Goal: Task Accomplishment & Management: Manage account settings

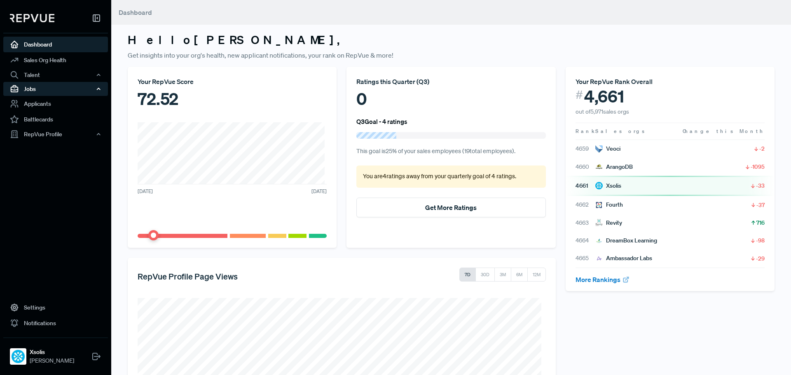
click at [56, 88] on div "Jobs" at bounding box center [55, 89] width 105 height 14
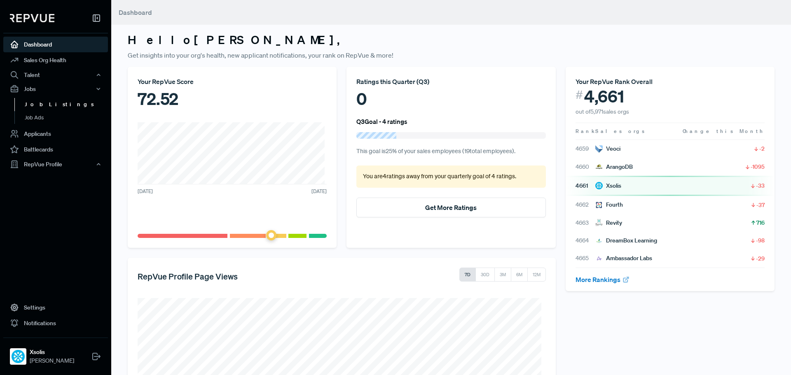
click at [47, 102] on link "Job Listings" at bounding box center [66, 104] width 105 height 13
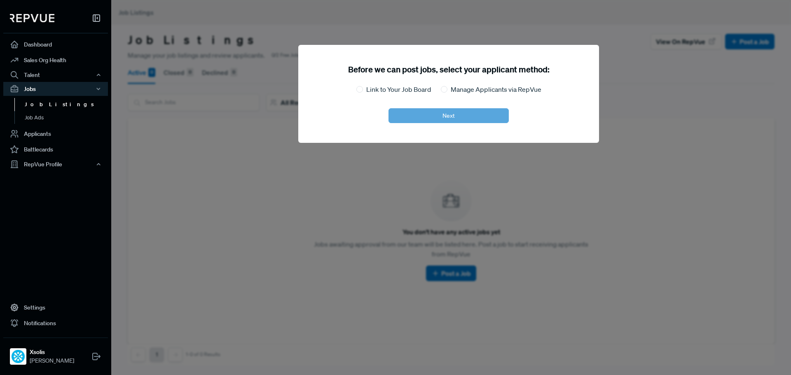
click at [407, 92] on label "Link to Your Job Board" at bounding box center [398, 89] width 65 height 10
click at [363, 92] on input "Link to Your Job Board" at bounding box center [360, 89] width 7 height 7
radio input "true"
click at [436, 117] on button "Next" at bounding box center [449, 115] width 120 height 15
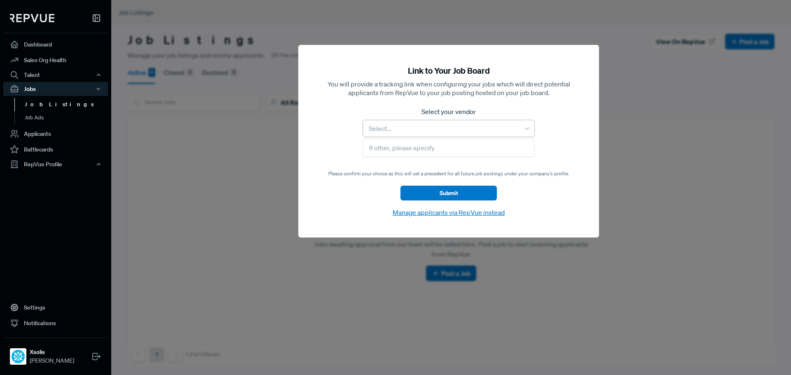
click at [429, 123] on div at bounding box center [441, 129] width 148 height 12
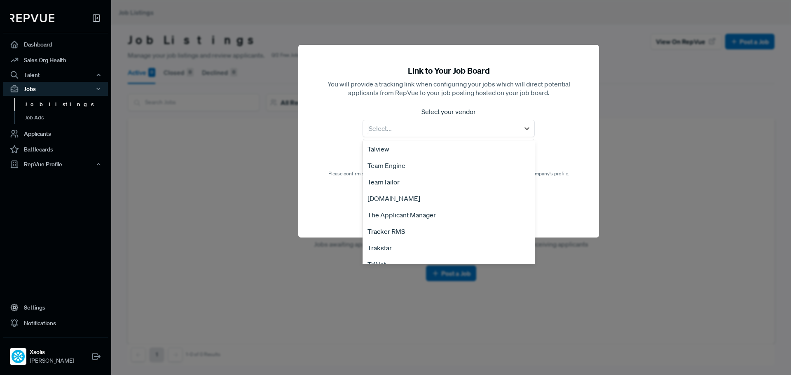
scroll to position [1512, 0]
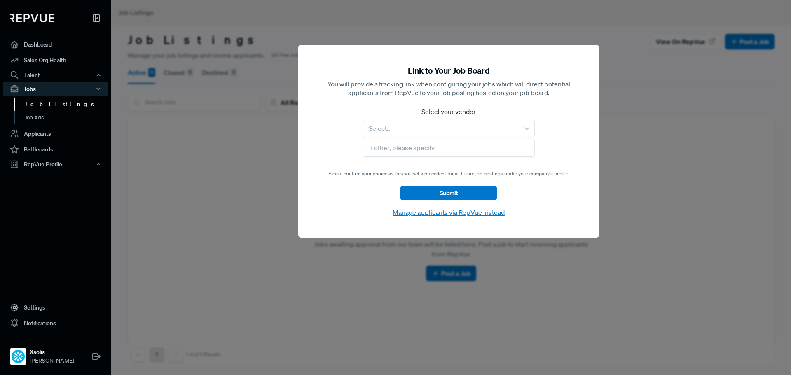
click at [465, 212] on button "Manage applicants via RepVue instead" at bounding box center [448, 212] width 117 height 11
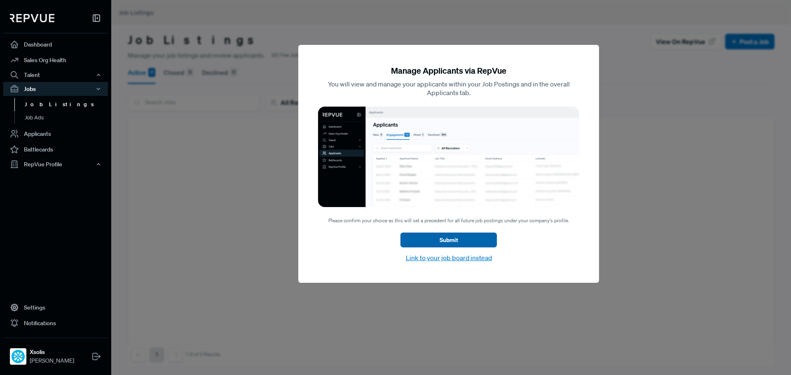
click at [481, 236] on button "Submit" at bounding box center [449, 240] width 96 height 15
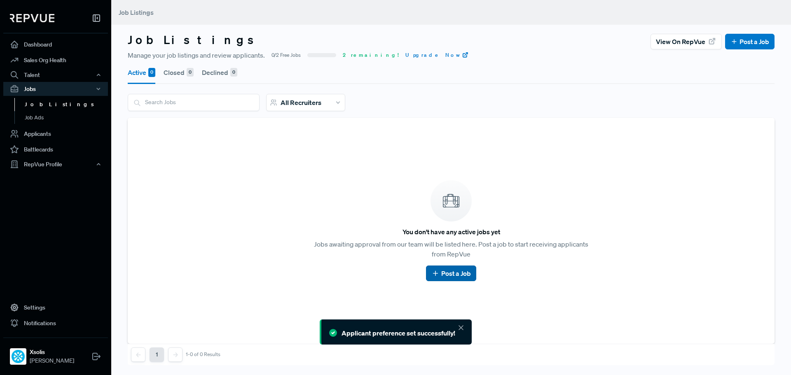
click at [446, 275] on link "Post a Job" at bounding box center [451, 274] width 39 height 10
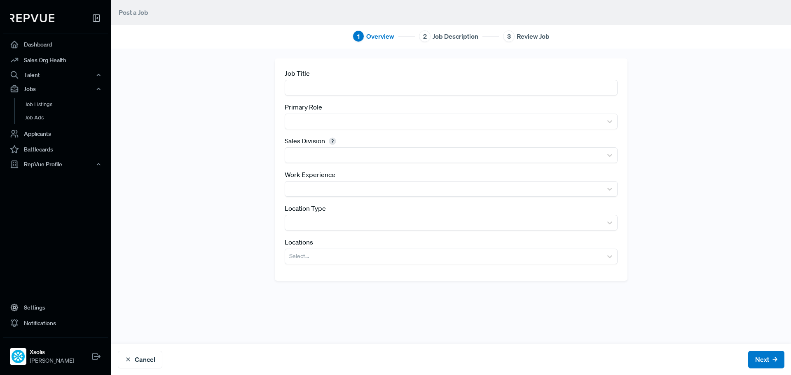
click at [347, 87] on input "text" at bounding box center [451, 87] width 333 height 15
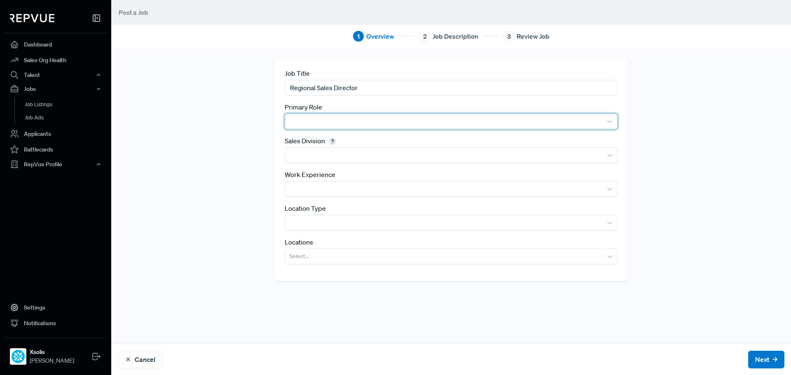
type input "Regional Sales Director"
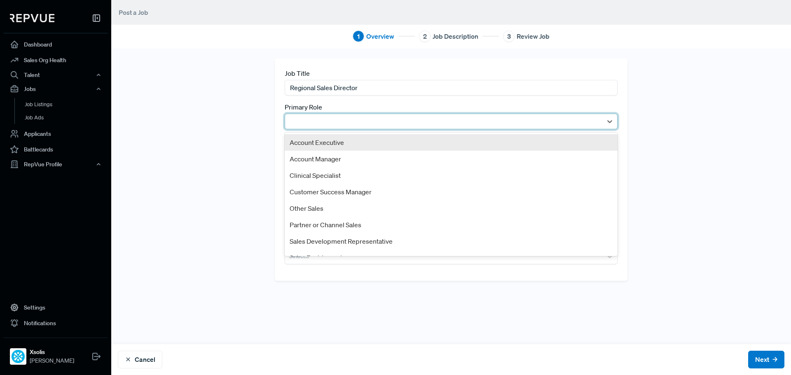
click at [373, 126] on div at bounding box center [443, 122] width 309 height 12
click at [382, 136] on div "Account Executive" at bounding box center [451, 142] width 333 height 16
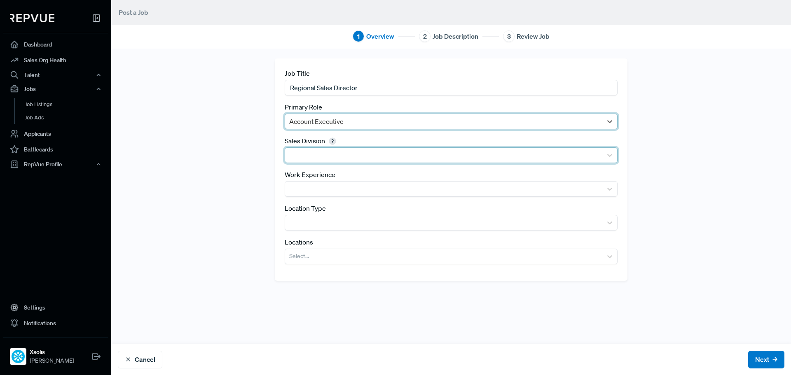
click at [336, 153] on div at bounding box center [443, 156] width 309 height 12
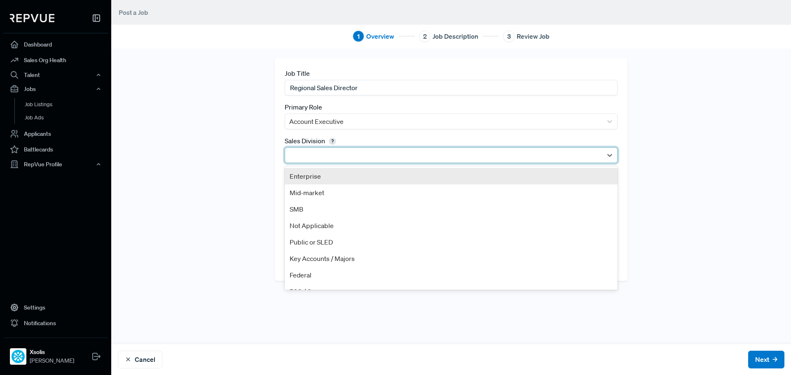
click at [333, 175] on div "Enterprise" at bounding box center [451, 176] width 333 height 16
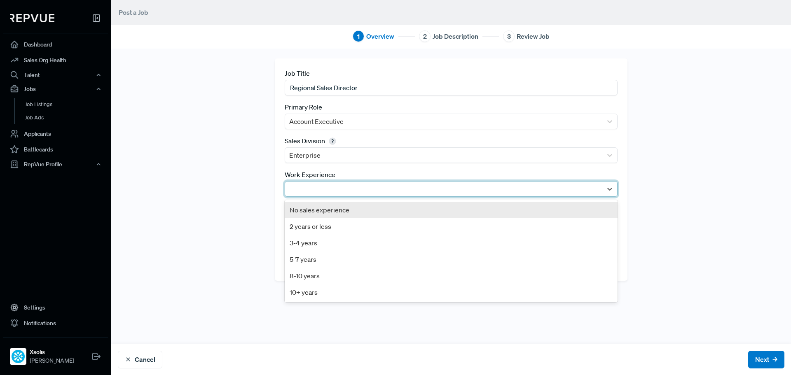
click at [333, 186] on div at bounding box center [443, 189] width 309 height 12
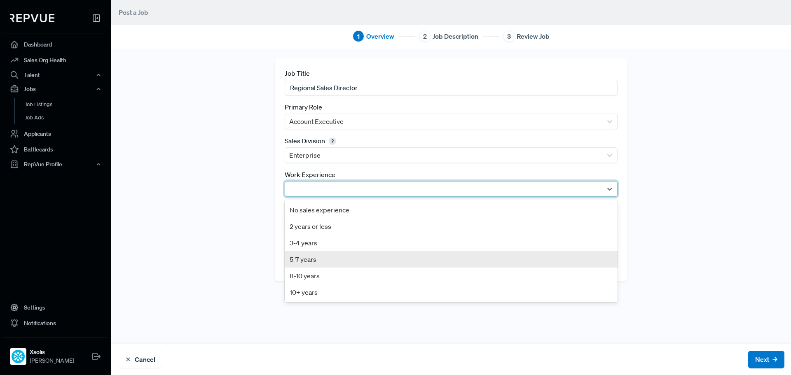
click at [317, 258] on div "5-7 years" at bounding box center [451, 259] width 333 height 16
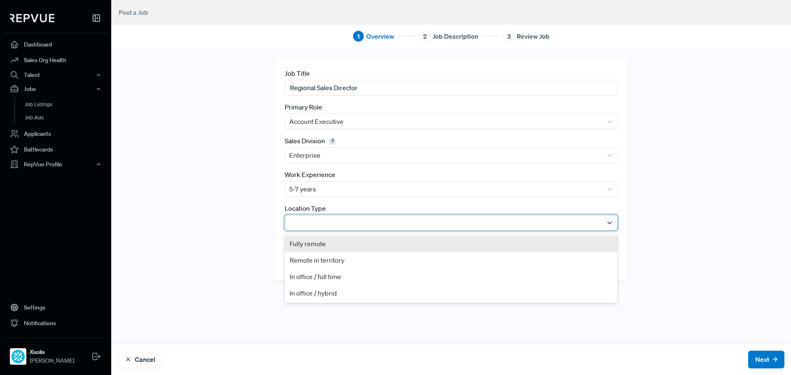
click at [342, 223] on div at bounding box center [443, 223] width 309 height 12
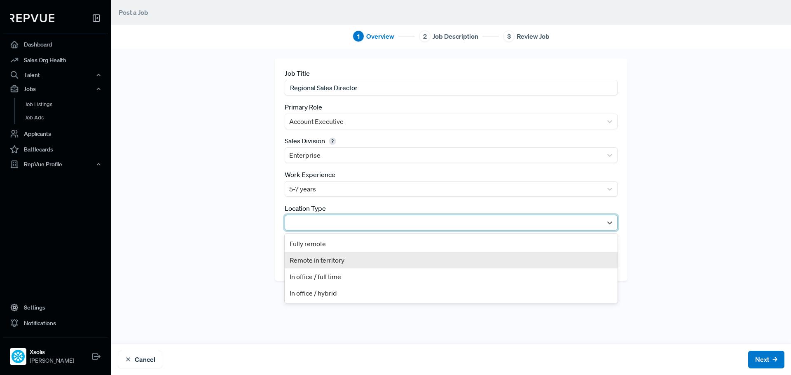
click at [334, 262] on div "Remote in territory" at bounding box center [451, 260] width 333 height 16
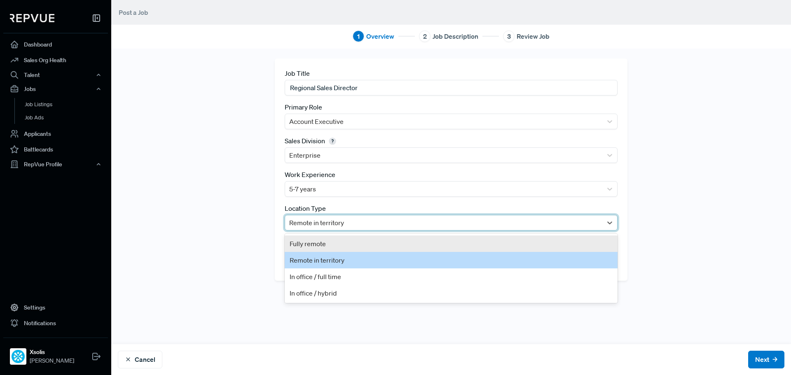
click at [365, 225] on div at bounding box center [443, 223] width 309 height 12
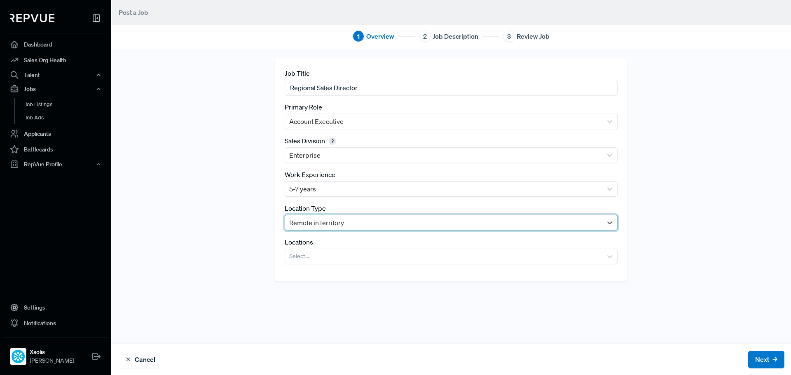
click at [365, 225] on div at bounding box center [443, 223] width 309 height 12
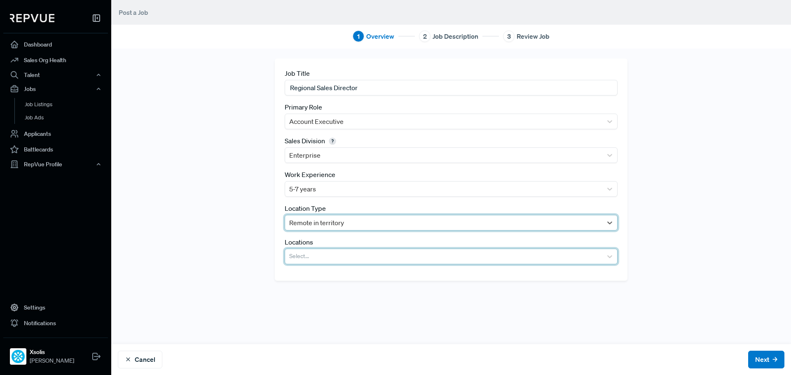
click at [336, 258] on div at bounding box center [443, 257] width 309 height 12
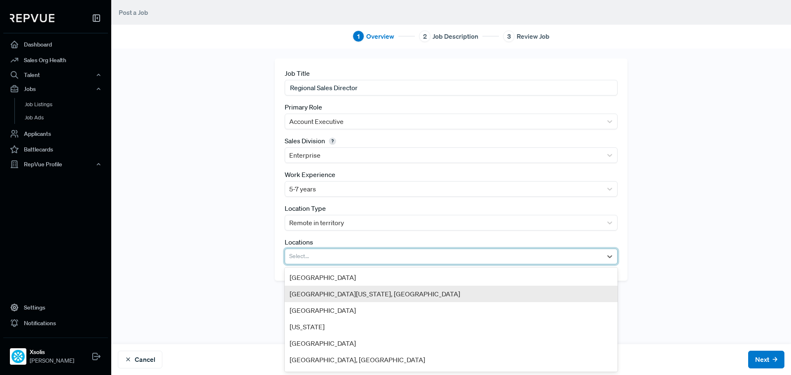
click at [422, 292] on div "Greater New York City Area, NY" at bounding box center [451, 294] width 333 height 16
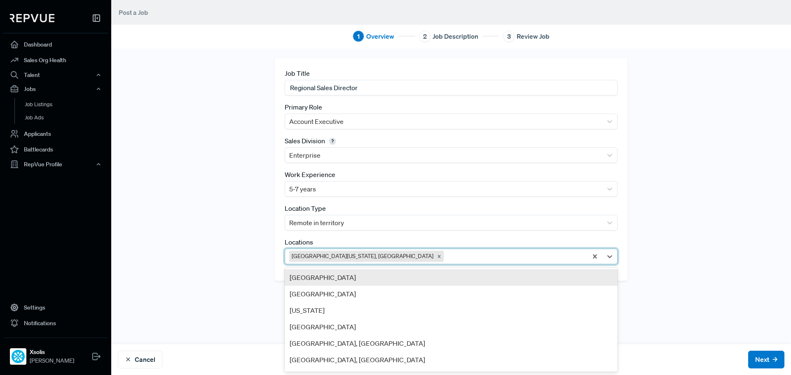
click at [446, 252] on div at bounding box center [515, 257] width 138 height 12
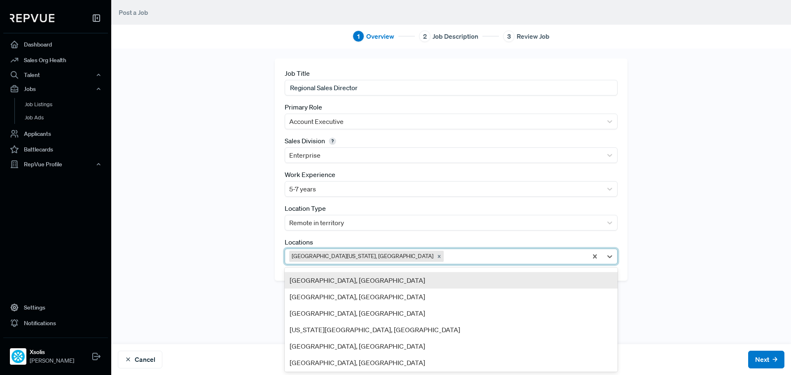
scroll to position [124, 0]
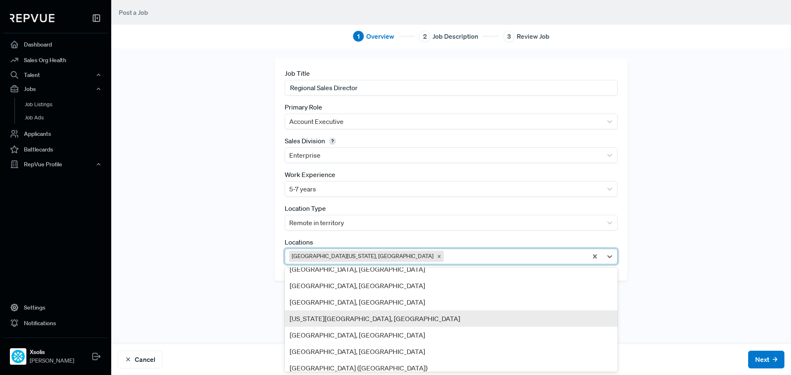
click at [408, 314] on div "New York City, NY" at bounding box center [451, 319] width 333 height 16
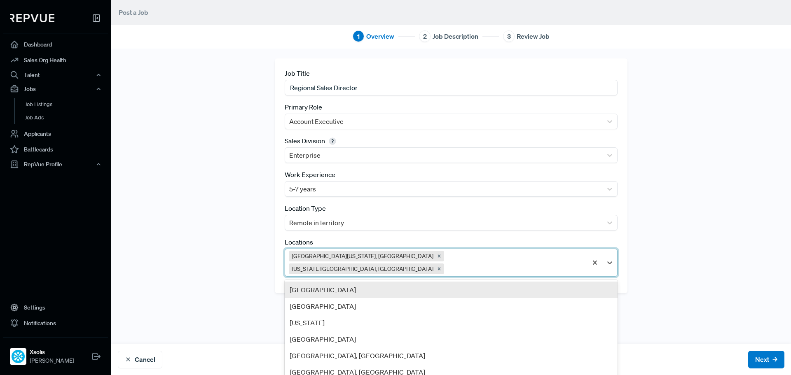
click at [484, 263] on div at bounding box center [515, 269] width 138 height 12
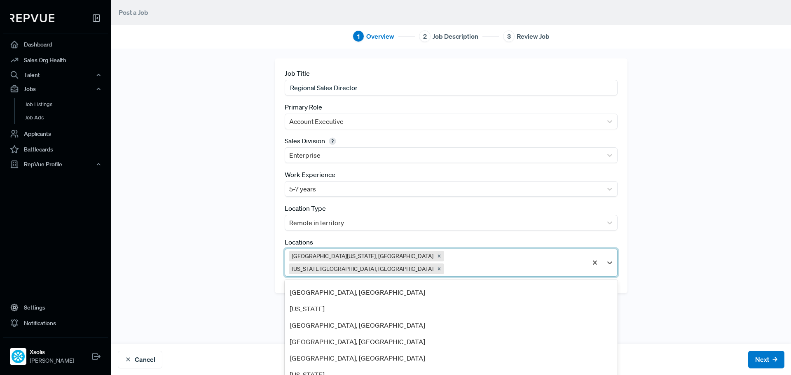
scroll to position [247, 0]
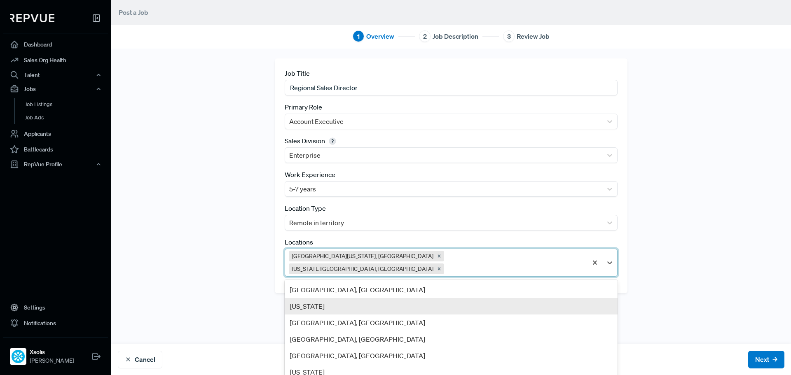
click at [440, 298] on div "Florida" at bounding box center [451, 306] width 333 height 16
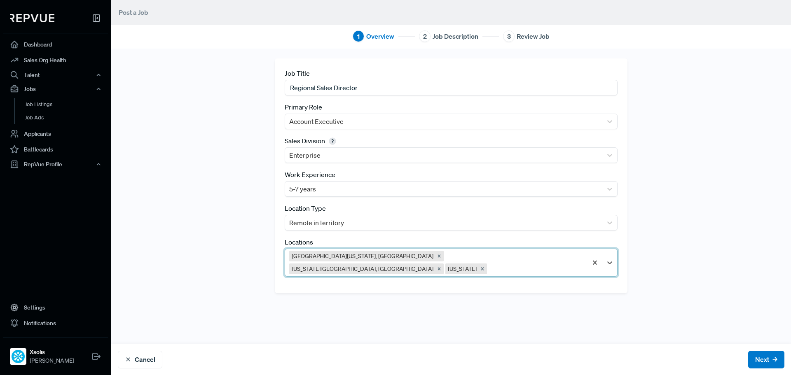
click at [507, 263] on div at bounding box center [536, 269] width 95 height 12
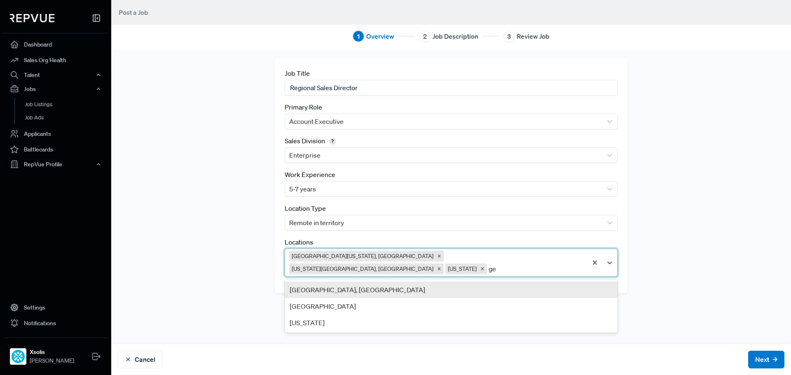
type input "geo"
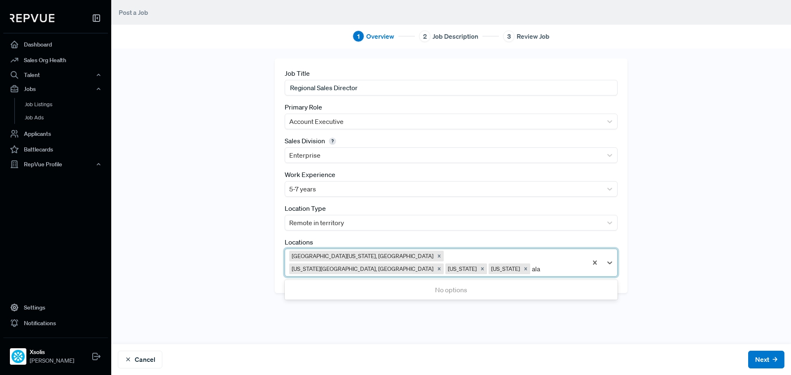
type input "alab"
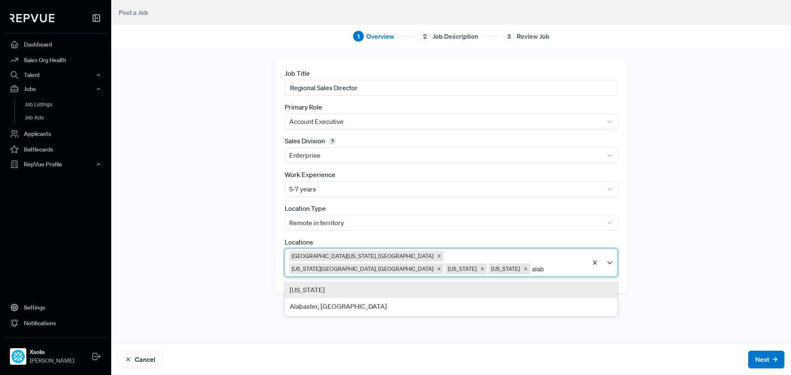
click at [514, 282] on div "Alabama" at bounding box center [451, 290] width 333 height 16
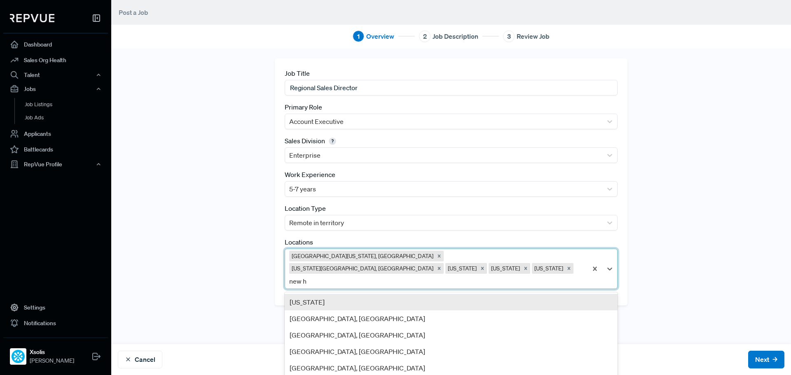
type input "new ha"
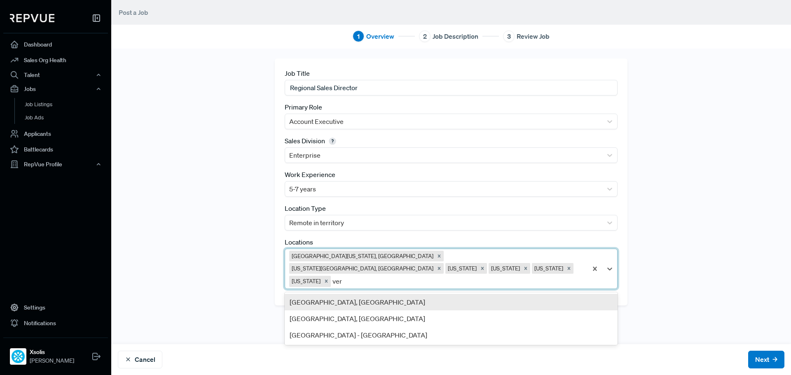
type input "verm"
type input "main"
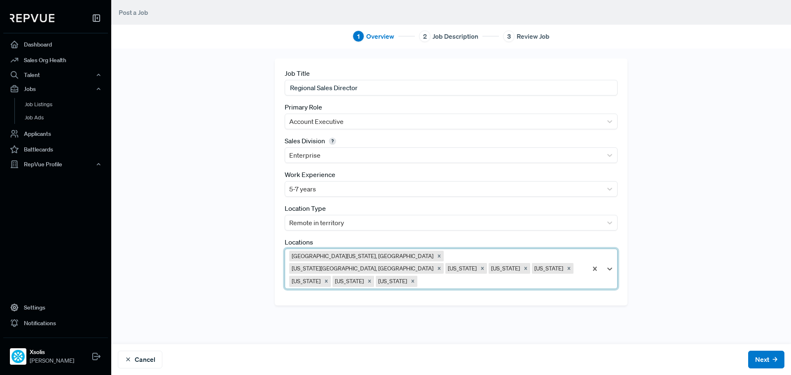
type input "t"
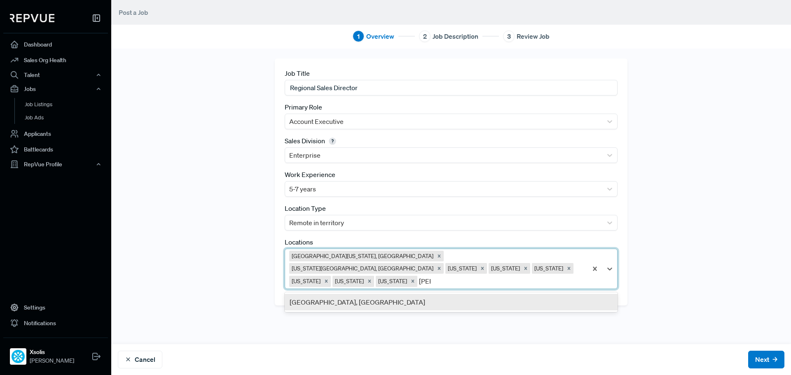
type input "nashv"
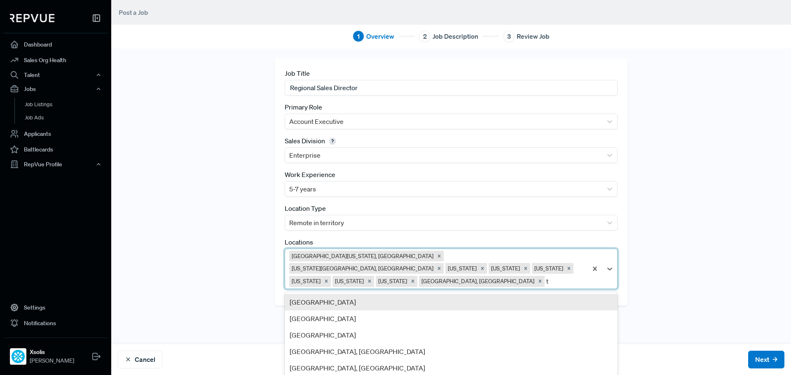
type input "tn"
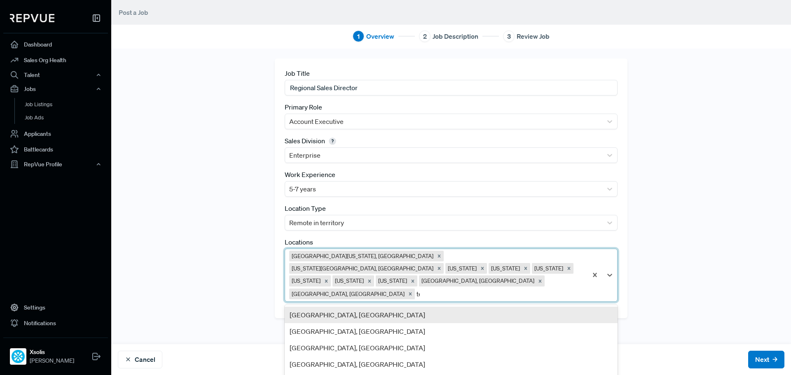
type input "ten"
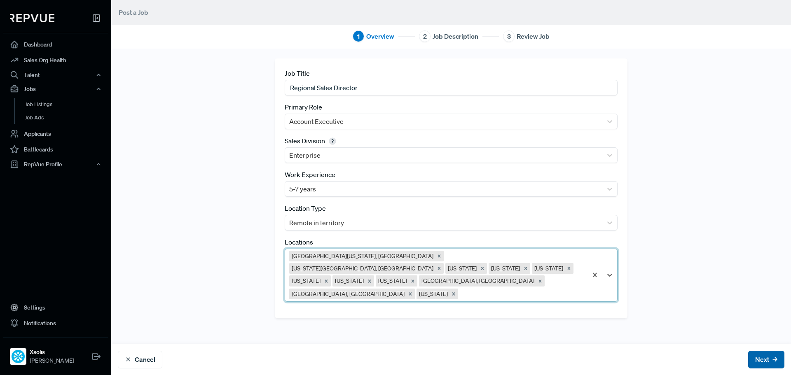
click at [748, 360] on button "Next" at bounding box center [766, 360] width 36 height 18
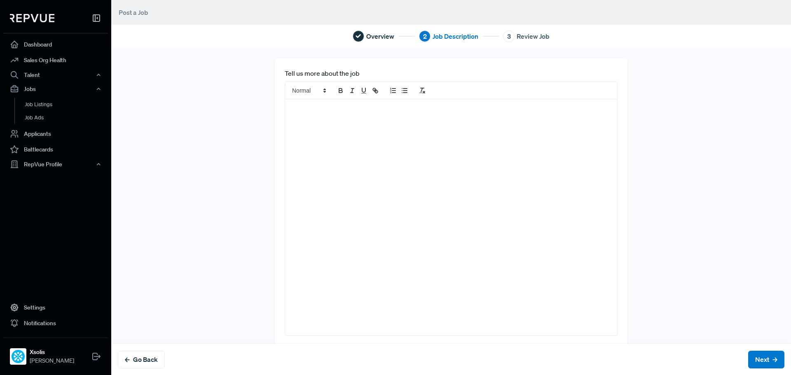
click at [409, 147] on div at bounding box center [451, 217] width 332 height 237
click at [419, 130] on div at bounding box center [451, 217] width 332 height 237
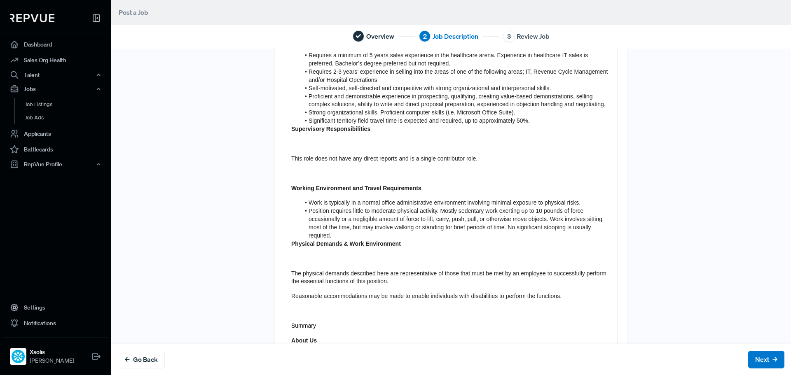
scroll to position [477, 0]
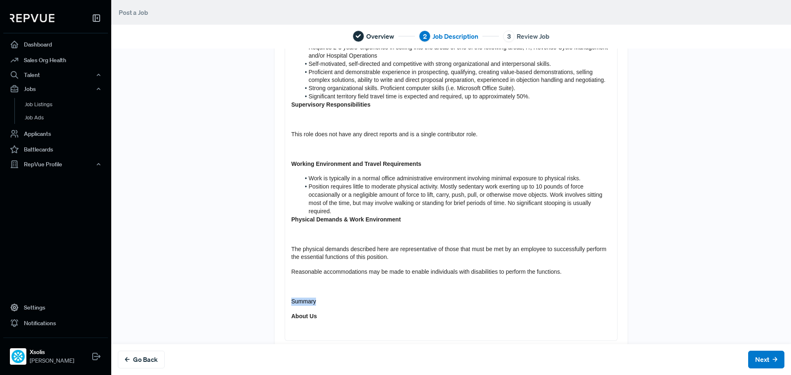
drag, startPoint x: 312, startPoint y: 288, endPoint x: 267, endPoint y: 281, distance: 46.3
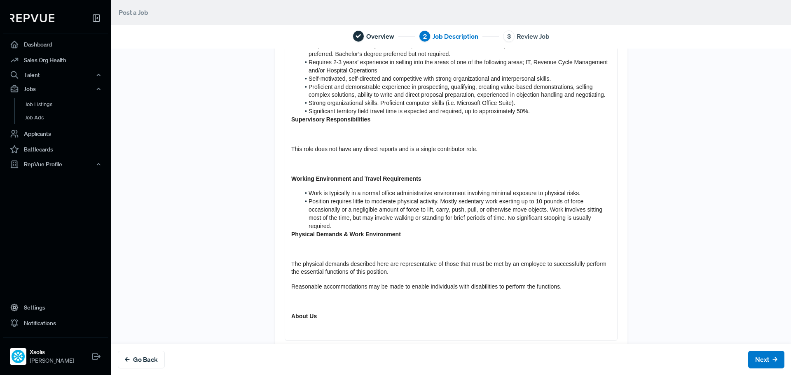
drag, startPoint x: 319, startPoint y: 298, endPoint x: 278, endPoint y: 291, distance: 41.4
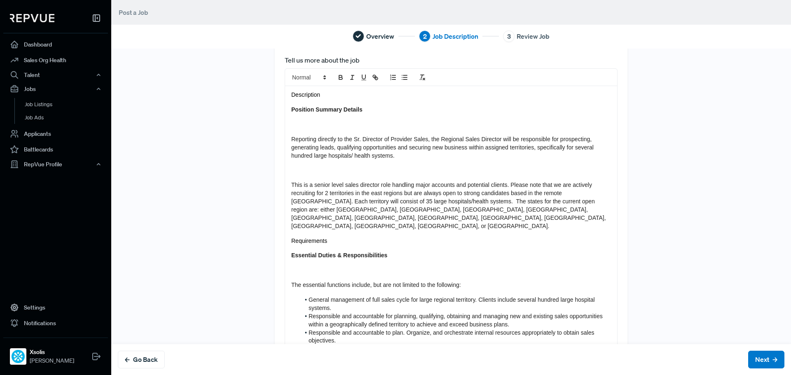
scroll to position [0, 0]
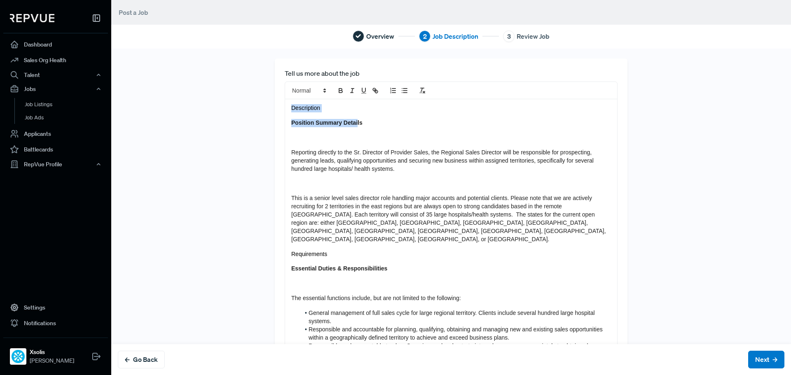
drag, startPoint x: 352, startPoint y: 114, endPoint x: 251, endPoint y: 101, distance: 101.8
drag, startPoint x: 331, startPoint y: 110, endPoint x: 256, endPoint y: 108, distance: 75.9
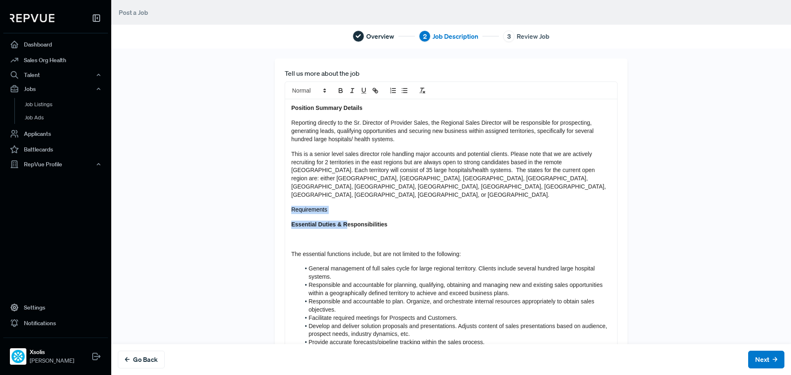
drag, startPoint x: 341, startPoint y: 199, endPoint x: 290, endPoint y: 195, distance: 51.3
click at [303, 206] on span "Requirements" at bounding box center [309, 209] width 36 height 7
drag, startPoint x: 296, startPoint y: 194, endPoint x: 280, endPoint y: 193, distance: 16.1
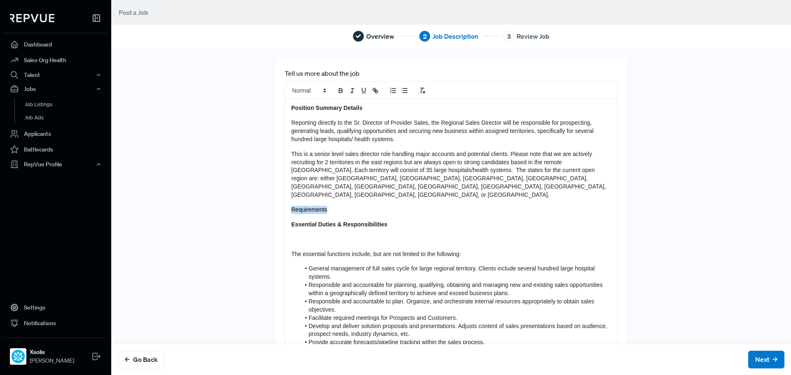
drag, startPoint x: 357, startPoint y: 196, endPoint x: 265, endPoint y: 190, distance: 92.5
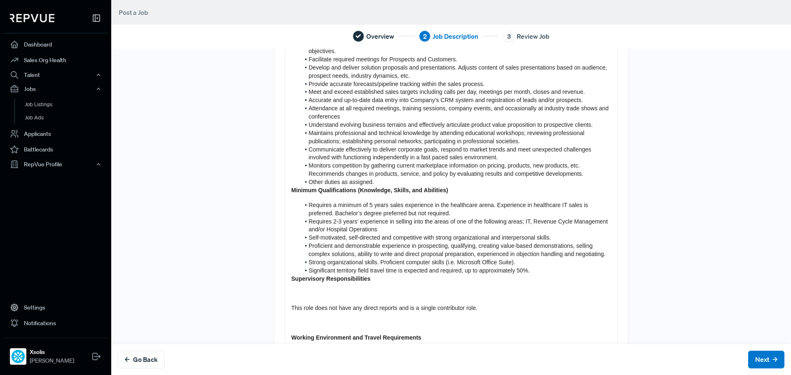
scroll to position [247, 0]
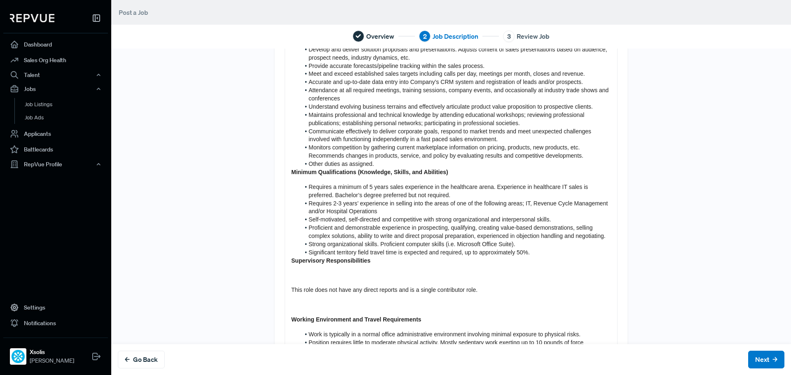
click at [322, 272] on p at bounding box center [451, 276] width 320 height 8
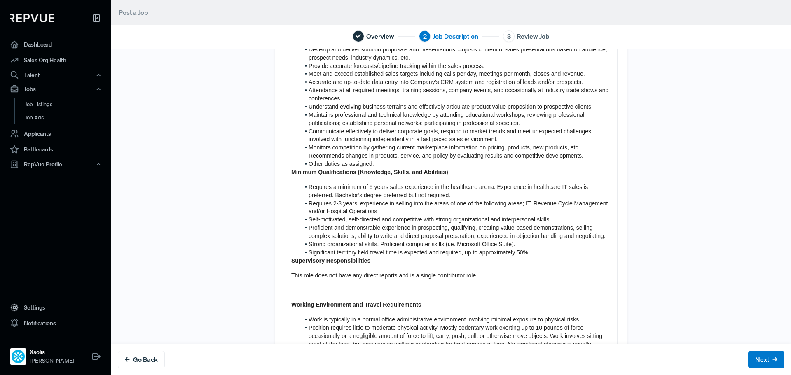
click at [291, 258] on strong "Supervisory Responsibilities" at bounding box center [330, 261] width 79 height 7
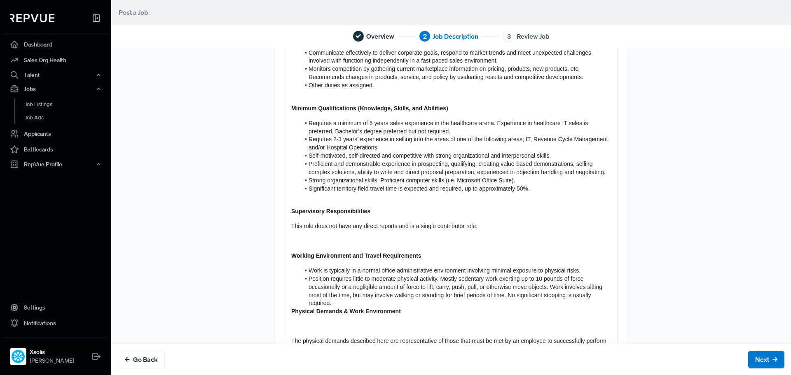
scroll to position [330, 0]
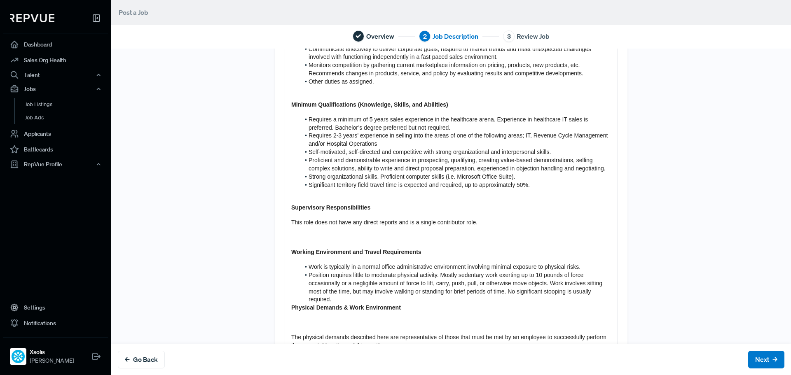
click at [307, 234] on p at bounding box center [451, 238] width 320 height 8
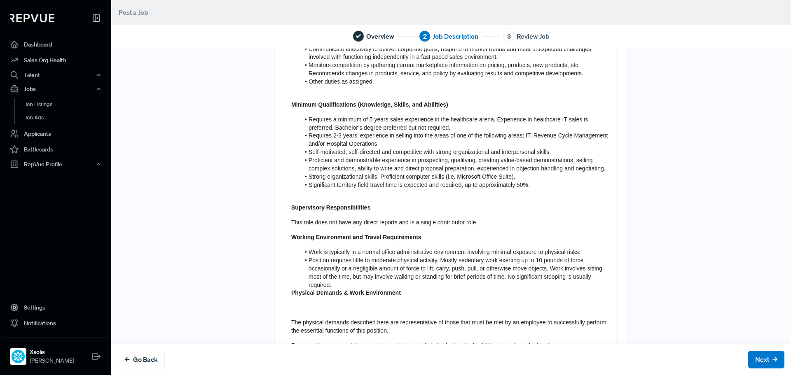
click at [285, 274] on div "Position Summary Details Reporting directly to the Sr. Director of Provider Sal…" at bounding box center [451, 345] width 332 height 1150
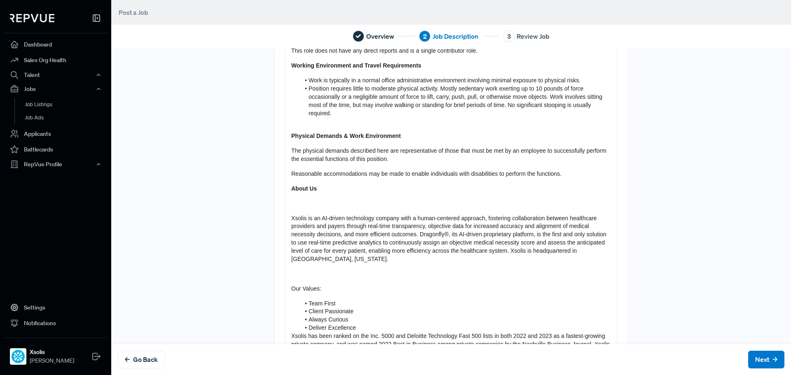
scroll to position [495, 0]
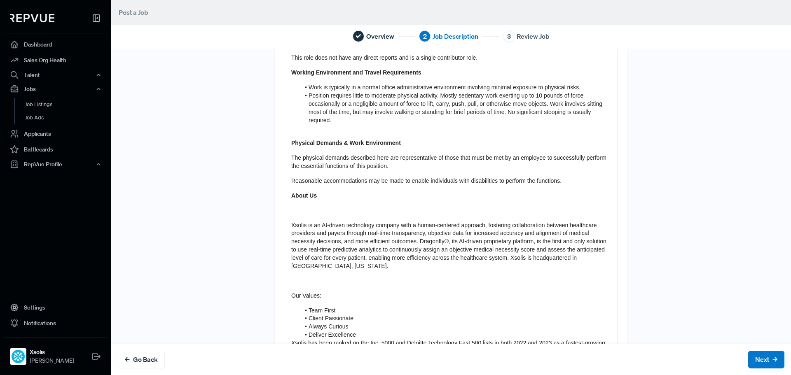
click at [305, 207] on p at bounding box center [451, 211] width 320 height 8
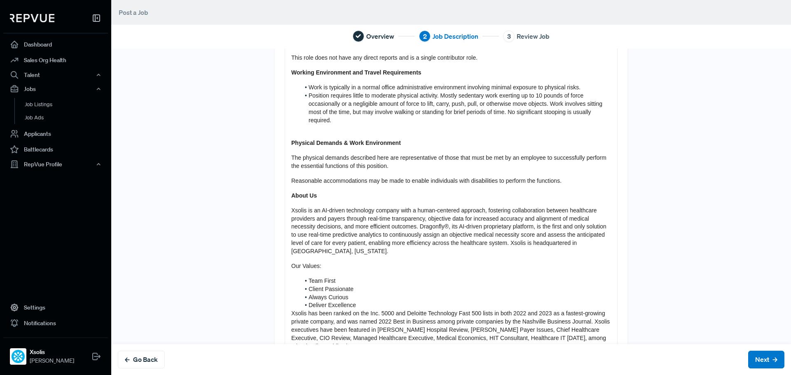
click at [285, 293] on div "Position Summary Details Reporting directly to the Sr. Director of Provider Sal…" at bounding box center [451, 165] width 332 height 1121
click at [285, 298] on div "Position Summary Details Reporting directly to the Sr. Director of Provider Sal…" at bounding box center [451, 165] width 332 height 1121
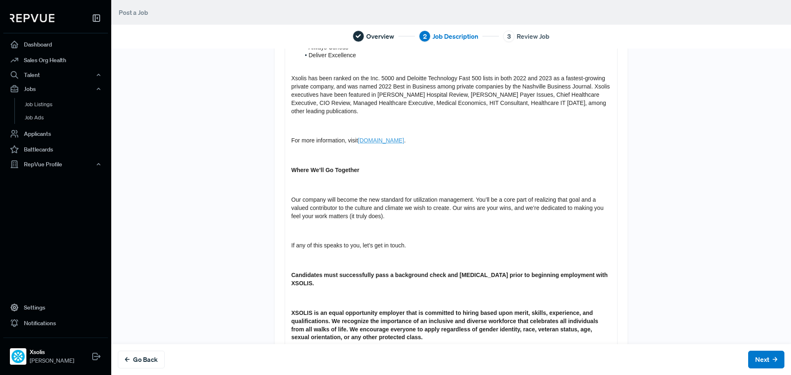
scroll to position [659, 0]
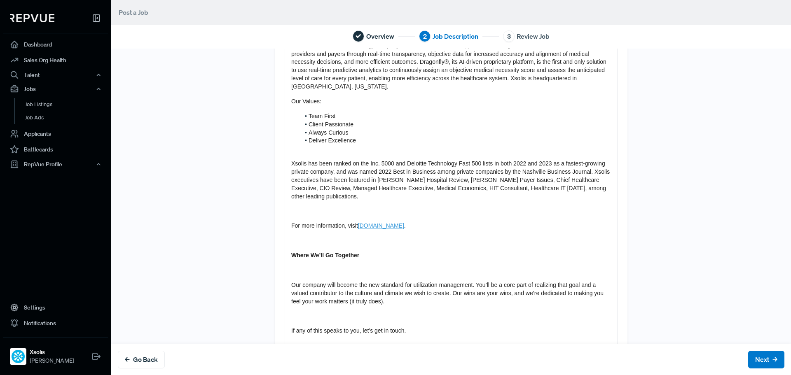
click at [314, 191] on div "Position Summary Details Reporting directly to the Sr. Director of Provider Sal…" at bounding box center [451, 8] width 332 height 1136
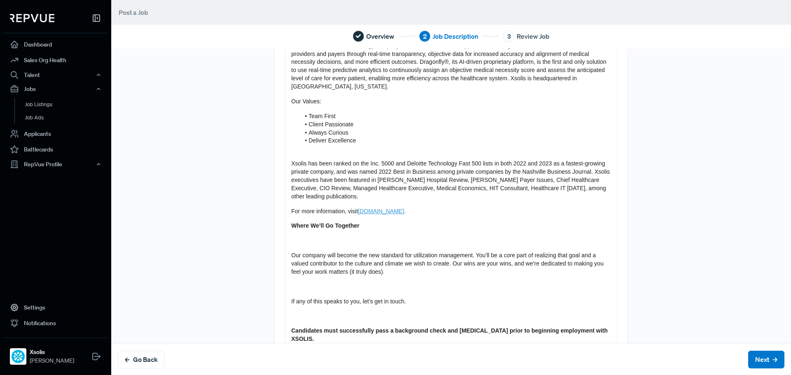
click at [324, 237] on p at bounding box center [451, 241] width 320 height 8
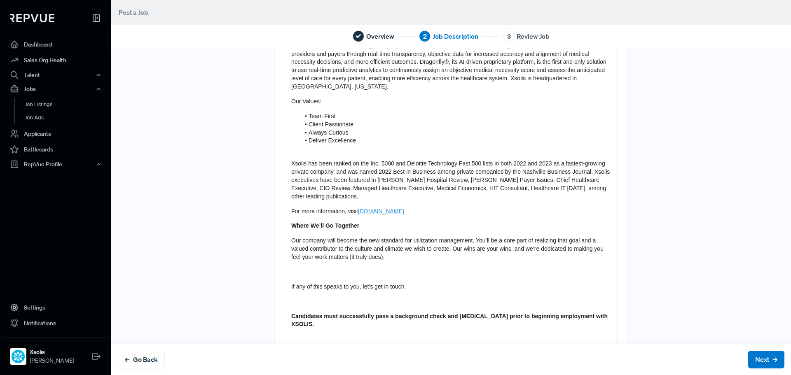
click at [321, 268] on p at bounding box center [451, 272] width 320 height 8
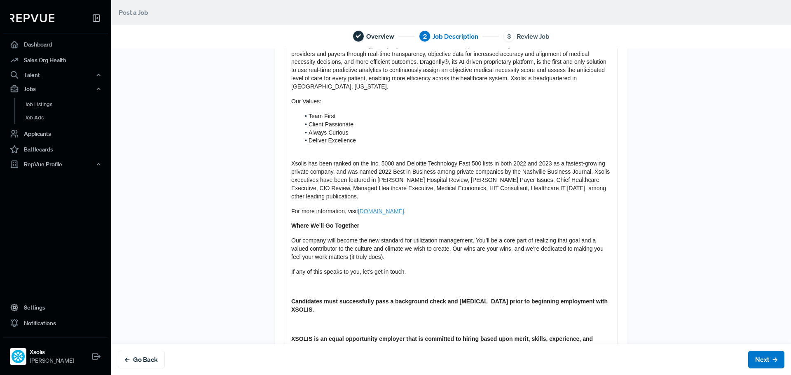
click at [314, 283] on p at bounding box center [451, 287] width 320 height 8
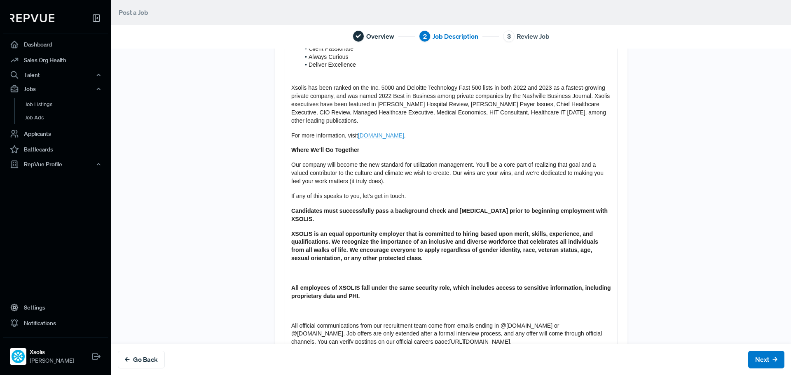
scroll to position [742, 0]
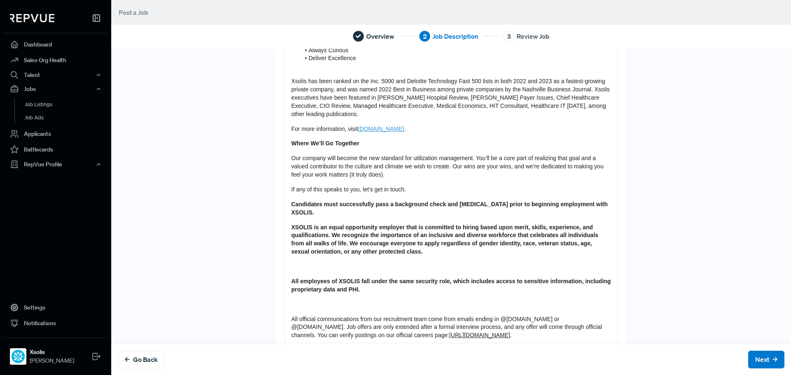
click at [319, 263] on p at bounding box center [451, 267] width 320 height 8
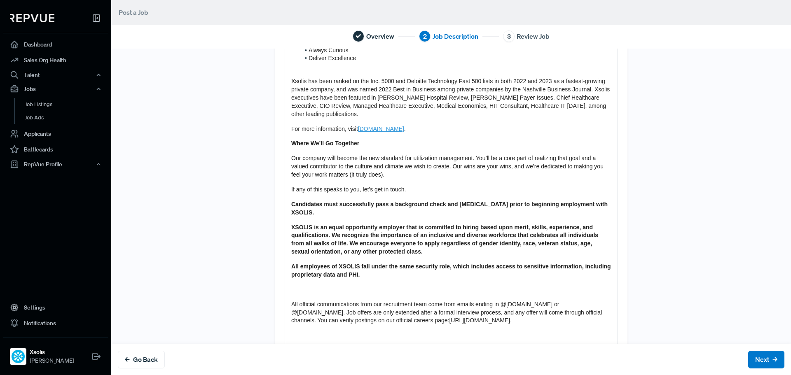
click at [307, 286] on p at bounding box center [451, 290] width 320 height 8
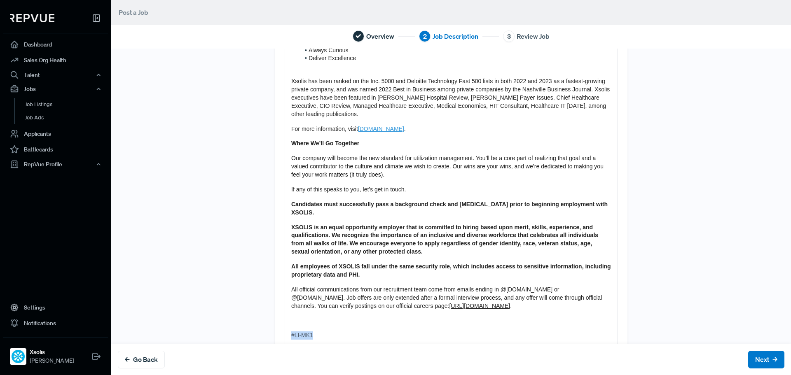
drag, startPoint x: 312, startPoint y: 312, endPoint x: 235, endPoint y: 311, distance: 77.5
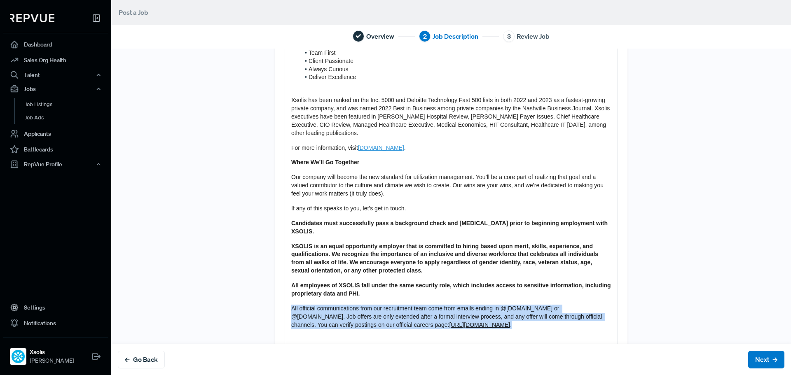
drag, startPoint x: 580, startPoint y: 303, endPoint x: 227, endPoint y: 287, distance: 353.6
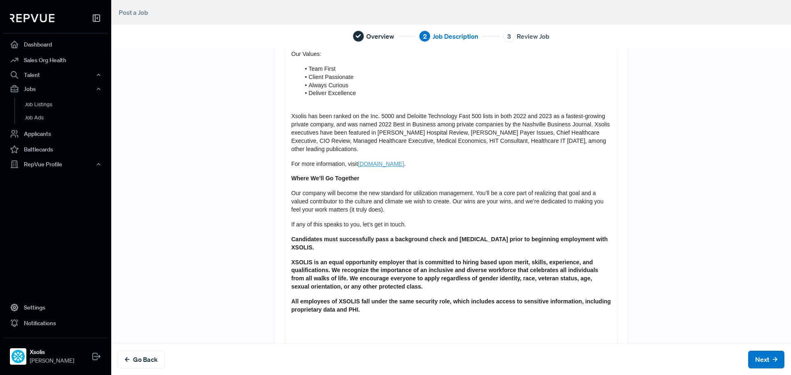
scroll to position [692, 0]
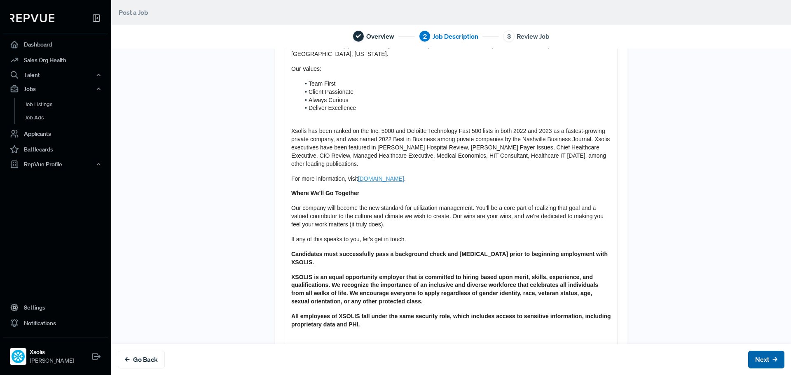
click at [750, 362] on button "Next" at bounding box center [766, 360] width 36 height 18
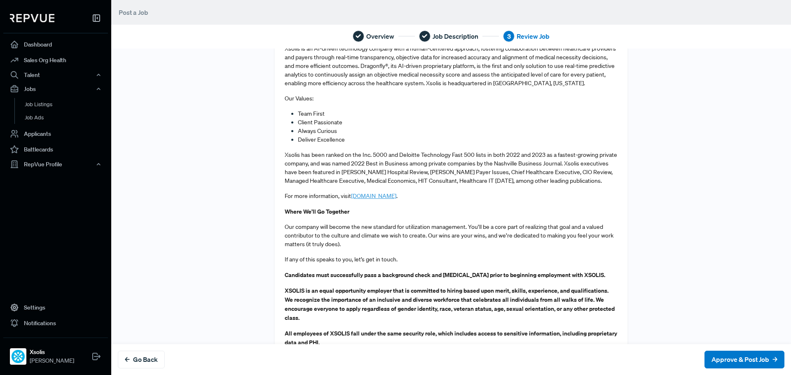
scroll to position [791, 0]
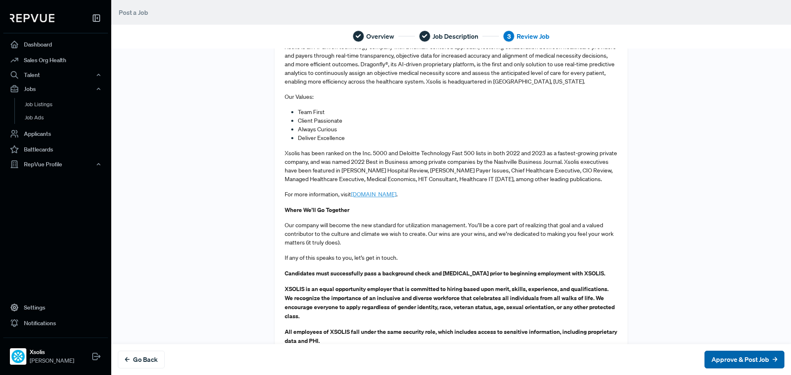
click at [723, 357] on button "Approve & Post Job" at bounding box center [745, 360] width 80 height 18
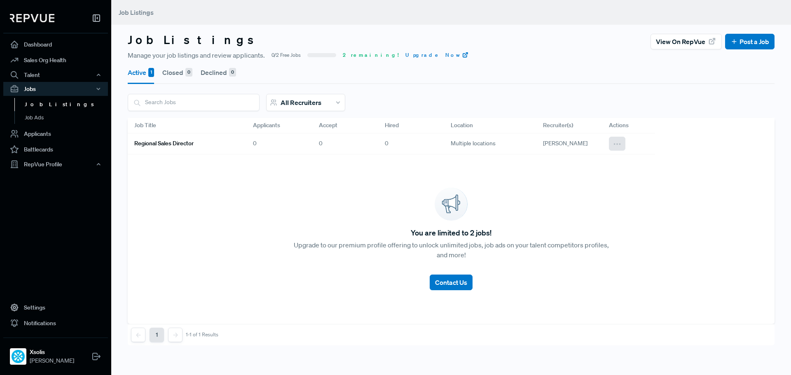
click at [623, 148] on button at bounding box center [617, 144] width 16 height 14
click at [574, 171] on span "View on RepVue" at bounding box center [573, 170] width 43 height 7
click at [619, 146] on icon at bounding box center [617, 144] width 9 height 9
click at [592, 156] on div "Edit" at bounding box center [585, 158] width 79 height 13
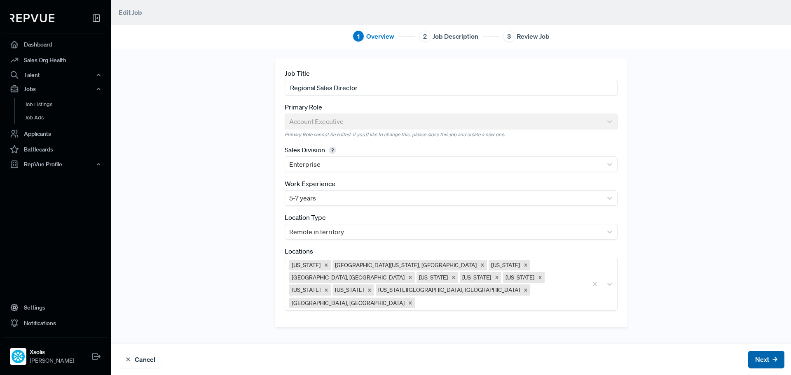
click at [767, 366] on button "Next" at bounding box center [766, 360] width 36 height 18
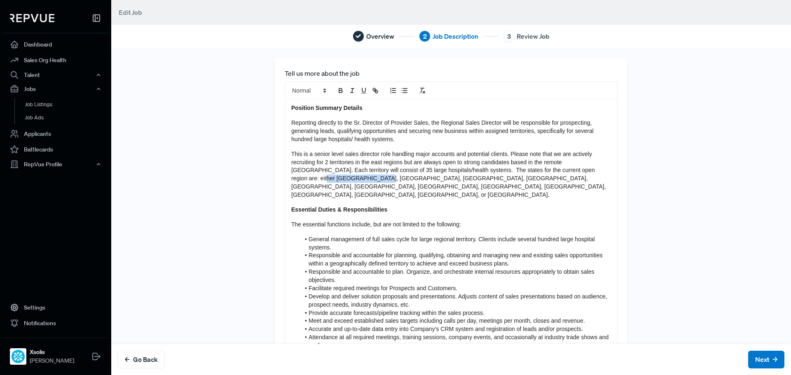
drag, startPoint x: 567, startPoint y: 169, endPoint x: 307, endPoint y: 180, distance: 259.5
click at [307, 180] on span "This is a senior level sales director role handling major accounts and potentia…" at bounding box center [449, 174] width 317 height 47
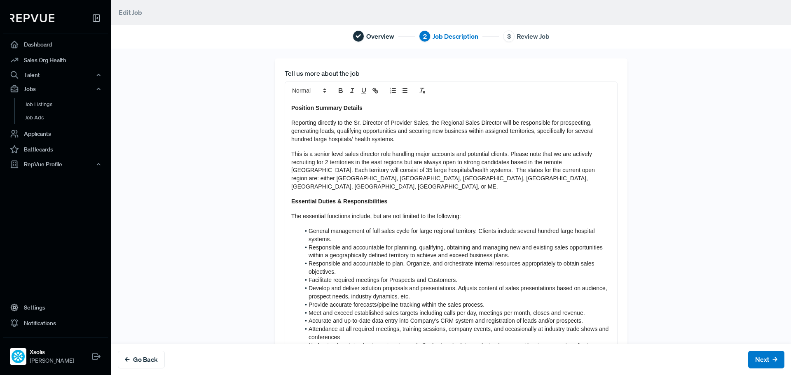
click at [354, 176] on p "This is a senior level sales director role handling major accounts and potentia…" at bounding box center [451, 170] width 320 height 41
click at [761, 365] on button "Next" at bounding box center [766, 360] width 36 height 18
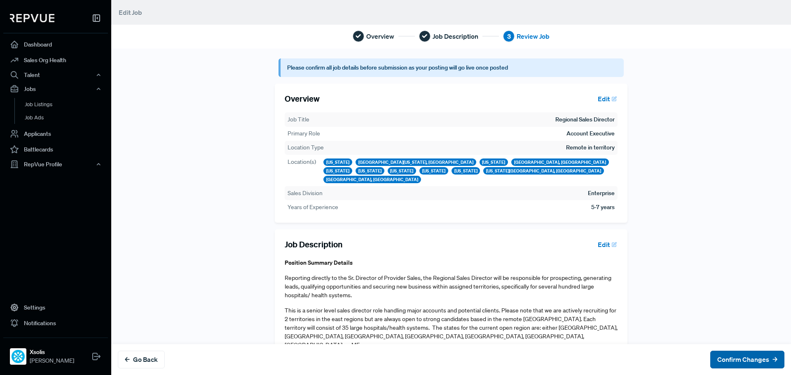
click at [757, 364] on button "Confirm Changes" at bounding box center [748, 360] width 74 height 18
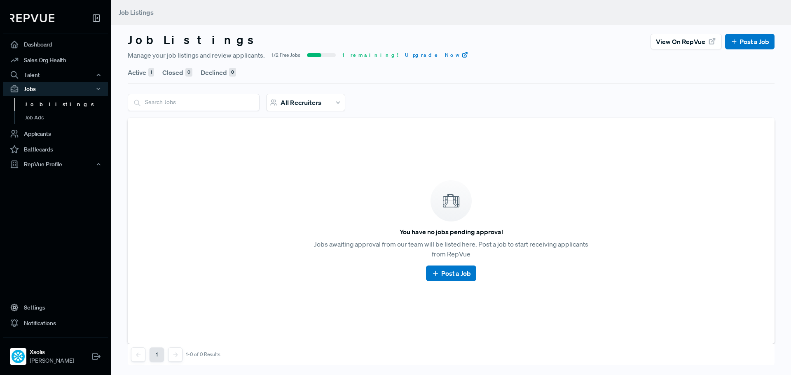
click at [131, 66] on button "Active 1" at bounding box center [141, 72] width 26 height 23
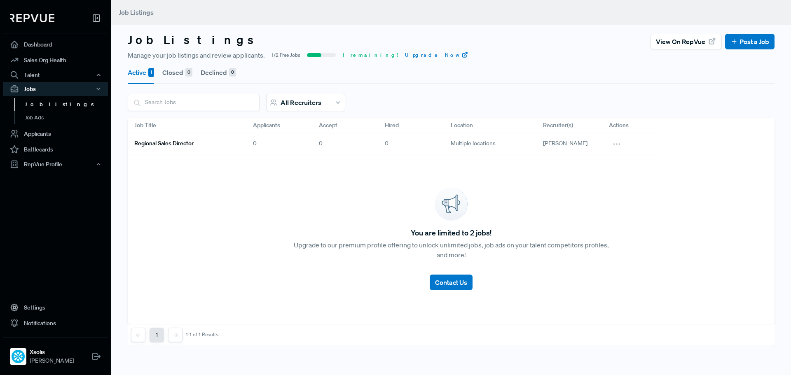
click at [168, 144] on h6 "Regional Sales Director" at bounding box center [163, 143] width 59 height 7
click at [618, 143] on icon at bounding box center [617, 144] width 9 height 9
click at [594, 174] on div "View on RepVue" at bounding box center [585, 170] width 79 height 13
click at [67, 59] on link "Sales Org Health" at bounding box center [55, 60] width 105 height 16
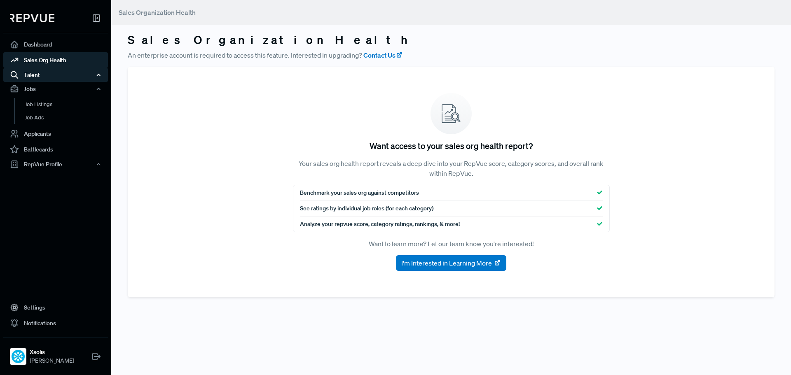
click at [54, 78] on div "Talent" at bounding box center [55, 75] width 105 height 14
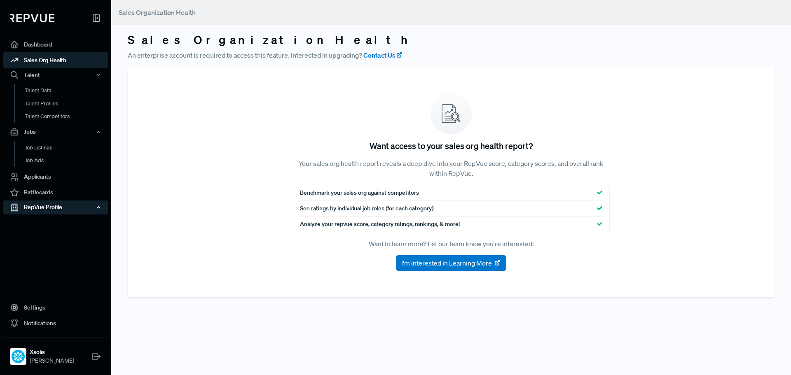
click at [42, 210] on div "RepVue Profile" at bounding box center [55, 208] width 105 height 14
click at [40, 222] on link "Profile Overview" at bounding box center [66, 227] width 105 height 21
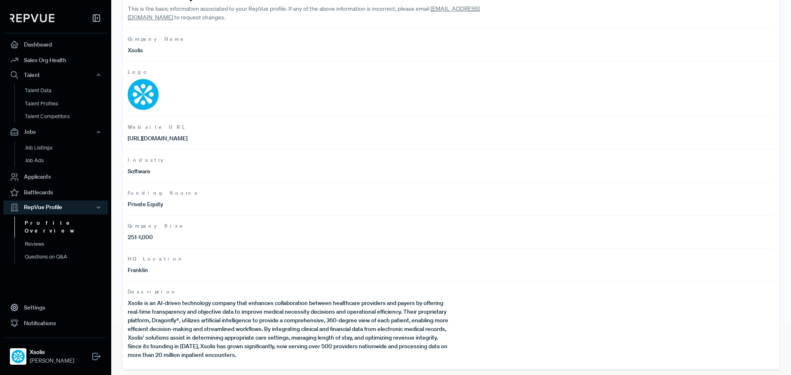
scroll to position [53, 0]
click at [47, 223] on link "Profile Overview" at bounding box center [66, 227] width 105 height 21
click at [32, 238] on link "Reviews" at bounding box center [66, 244] width 105 height 13
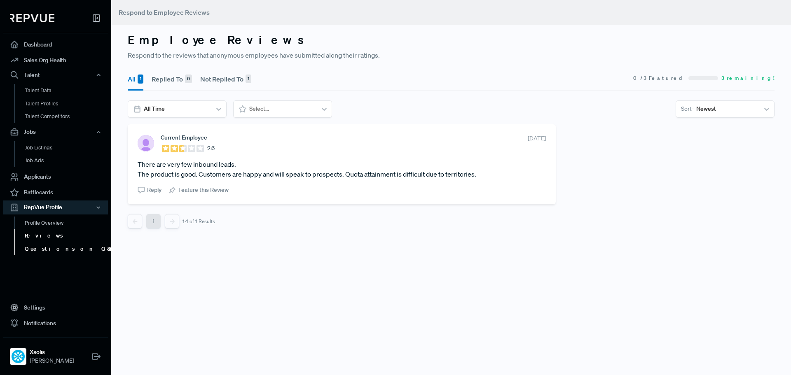
click at [48, 250] on link "Questions on Q&A" at bounding box center [66, 249] width 105 height 13
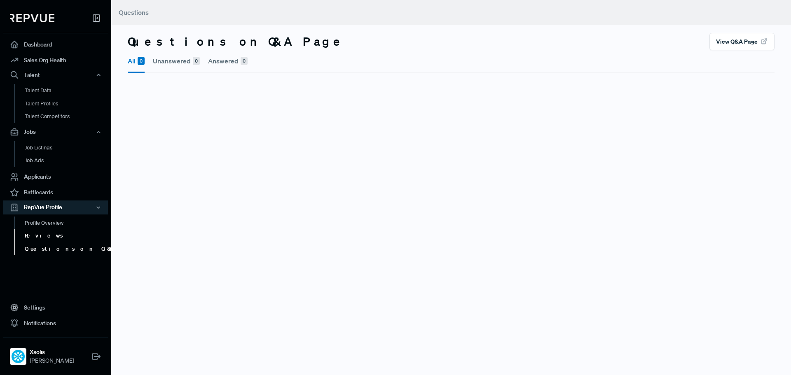
click at [51, 241] on link "Reviews" at bounding box center [66, 236] width 105 height 13
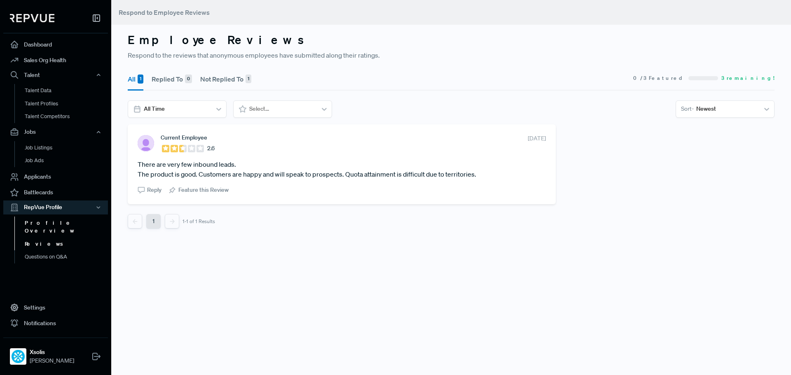
click at [56, 228] on link "Profile Overview" at bounding box center [66, 227] width 105 height 21
